Goal: Transaction & Acquisition: Purchase product/service

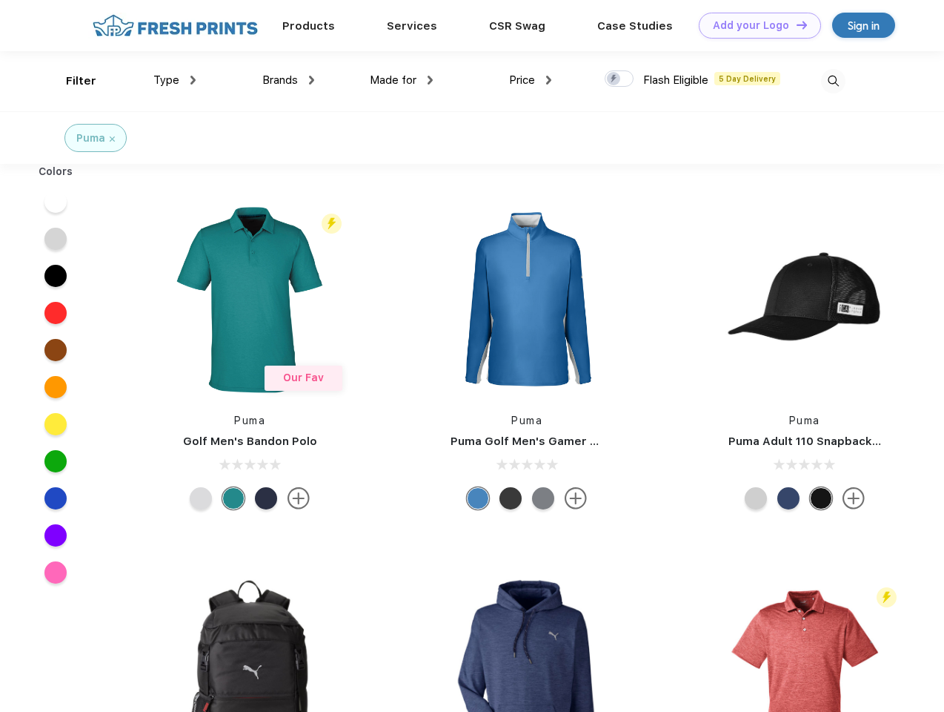
click at [755, 25] on link "Add your Logo Design Tool" at bounding box center [760, 26] width 122 height 26
click at [0, 0] on div "Design Tool" at bounding box center [0, 0] width 0 height 0
click at [795, 24] on link "Add your Logo Design Tool" at bounding box center [760, 26] width 122 height 26
click at [71, 81] on div "Filter" at bounding box center [81, 81] width 30 height 17
click at [175, 80] on span "Type" at bounding box center [166, 79] width 26 height 13
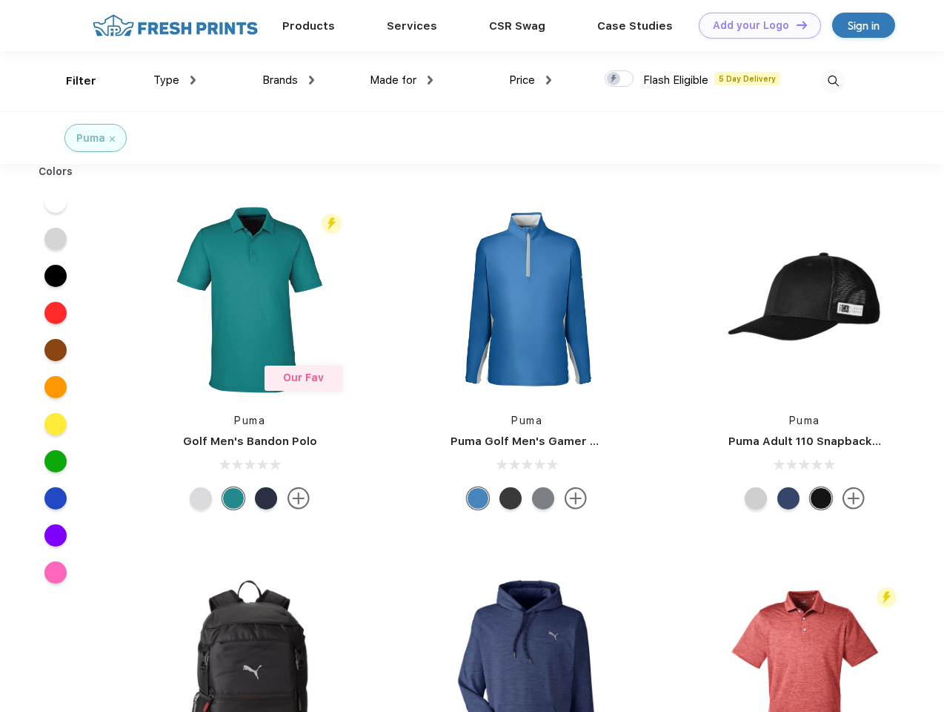
click at [288, 80] on span "Brands" at bounding box center [280, 79] width 36 height 13
click at [402, 80] on span "Made for" at bounding box center [393, 79] width 47 height 13
click at [531, 80] on span "Price" at bounding box center [522, 79] width 26 height 13
click at [620, 79] on div at bounding box center [619, 78] width 29 height 16
click at [614, 79] on input "checkbox" at bounding box center [610, 75] width 10 height 10
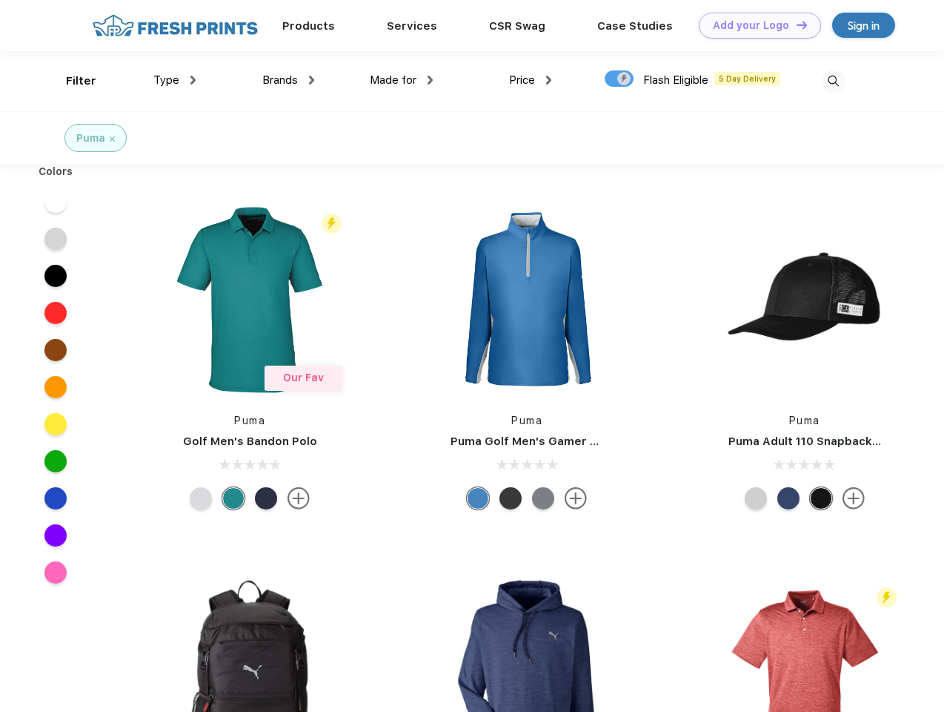
click at [833, 81] on img at bounding box center [833, 81] width 24 height 24
